Goal: Ask a question

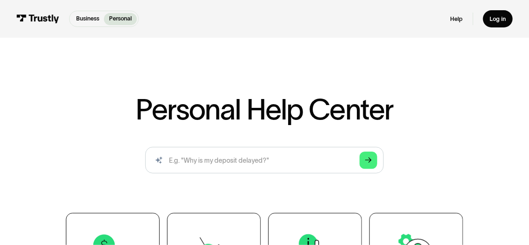
scroll to position [139, 0]
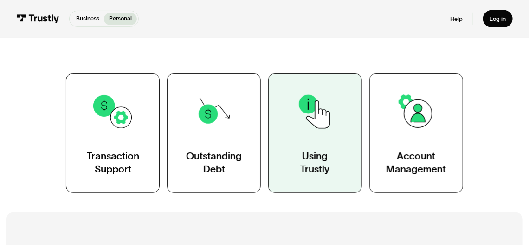
click at [327, 126] on img at bounding box center [315, 111] width 43 height 43
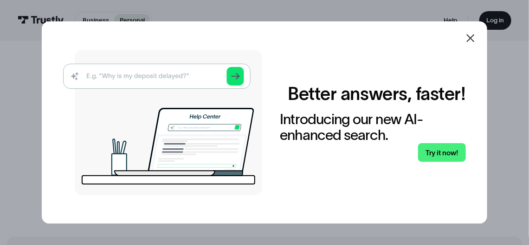
click at [473, 36] on icon at bounding box center [470, 37] width 11 height 11
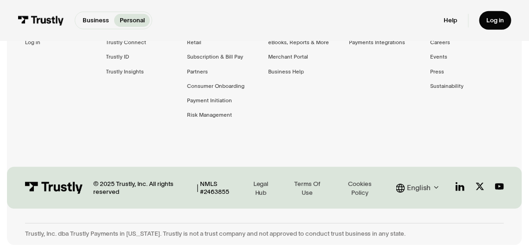
scroll to position [1477, 0]
